Goal: Task Accomplishment & Management: Manage account settings

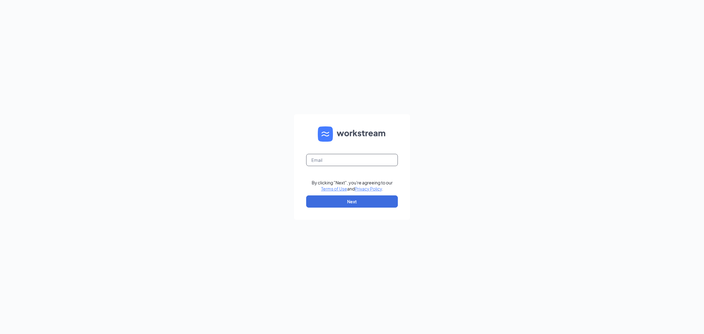
click at [357, 159] on input "text" at bounding box center [352, 160] width 92 height 12
type input "talent-piedmonttriad@arosacare.com"
click at [382, 202] on button "Next" at bounding box center [352, 202] width 92 height 12
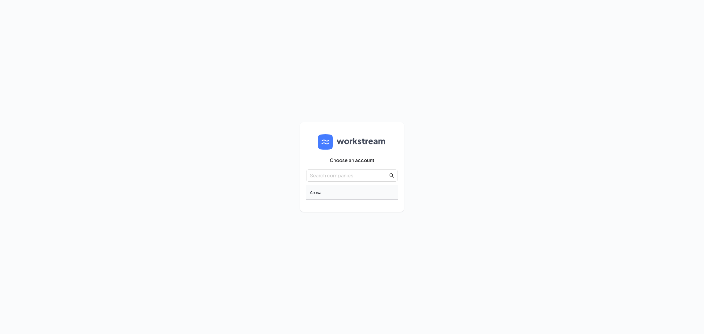
click at [320, 194] on div "Arosa" at bounding box center [352, 192] width 92 height 14
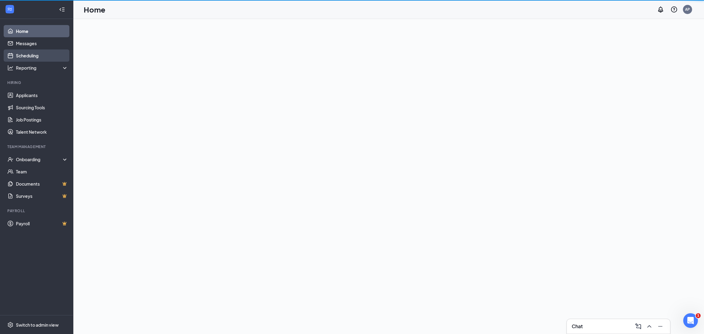
click at [27, 58] on link "Scheduling" at bounding box center [42, 56] width 52 height 12
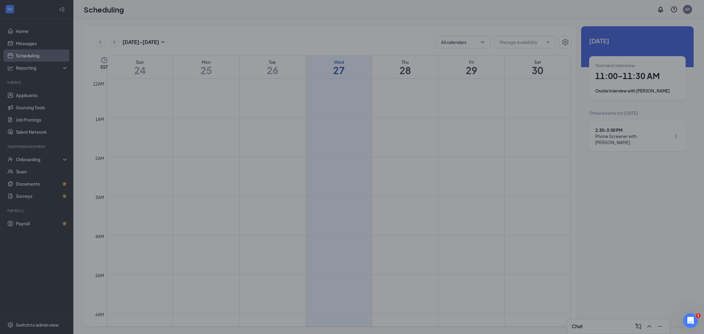
scroll to position [300, 0]
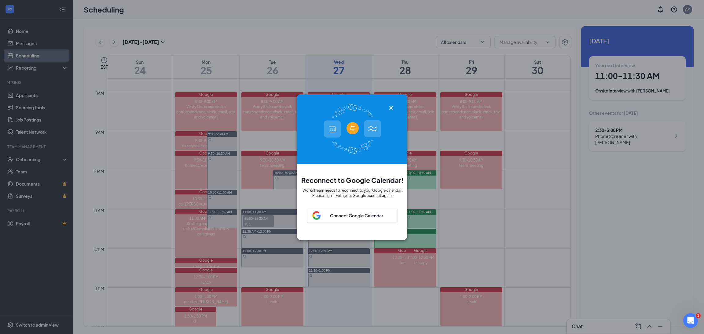
click at [391, 111] on icon "Cross" at bounding box center [390, 107] width 7 height 7
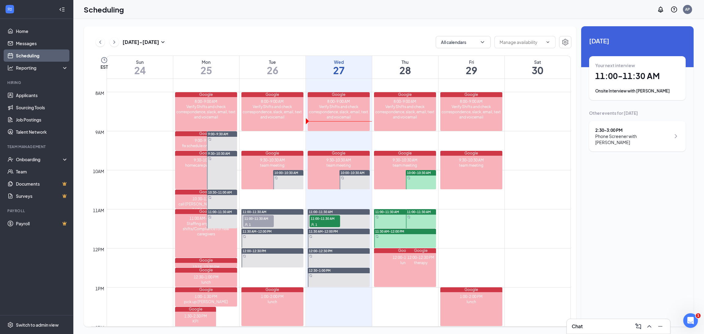
click at [424, 184] on div at bounding box center [421, 179] width 30 height 19
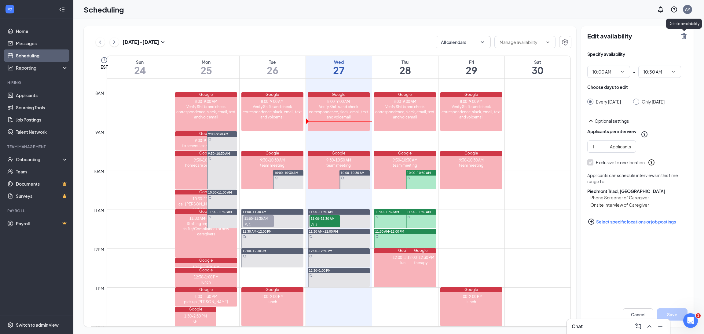
click at [685, 37] on icon "TrashOutline" at bounding box center [683, 35] width 7 height 7
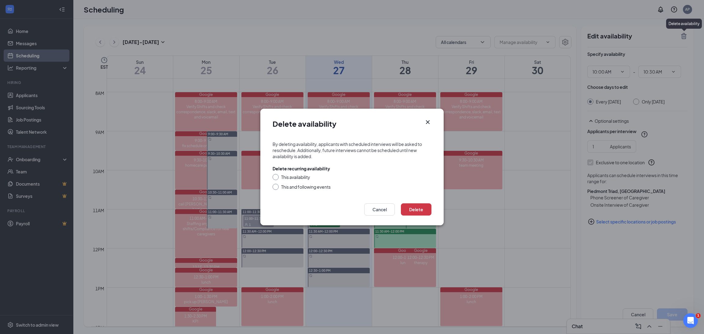
click at [278, 186] on div at bounding box center [276, 187] width 6 height 6
click at [277, 187] on div at bounding box center [276, 187] width 6 height 6
click at [277, 187] on input "This and following events" at bounding box center [275, 186] width 4 height 4
radio input "true"
click at [419, 211] on button "Delete" at bounding box center [416, 210] width 31 height 12
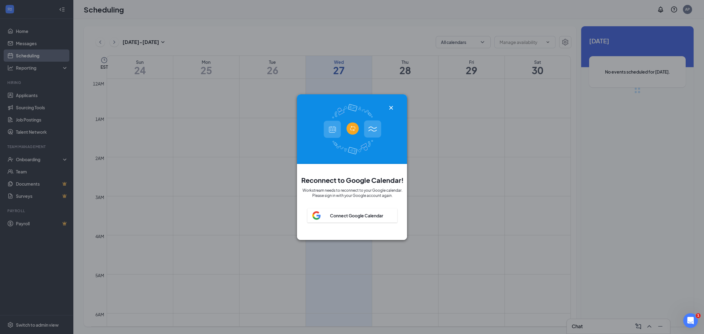
scroll to position [300, 0]
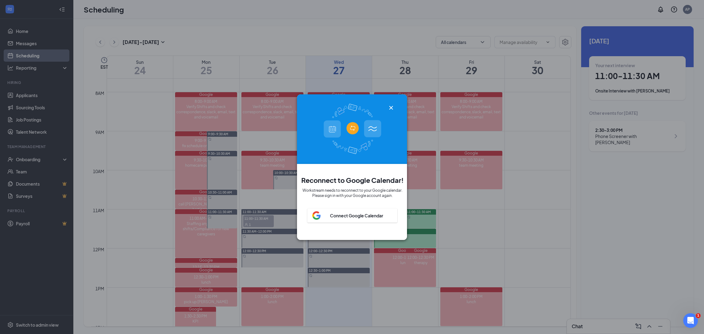
click at [390, 111] on icon "Cross" at bounding box center [390, 107] width 7 height 7
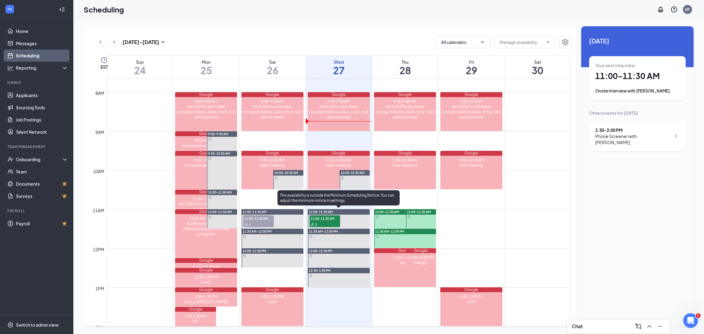
click at [320, 226] on div "1" at bounding box center [325, 225] width 31 height 6
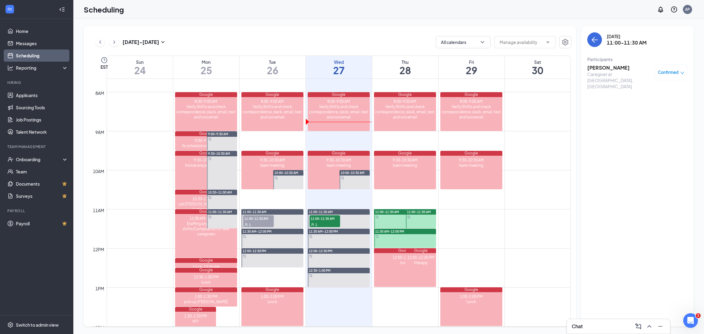
click at [608, 69] on h3 "[PERSON_NAME]" at bounding box center [619, 67] width 64 height 7
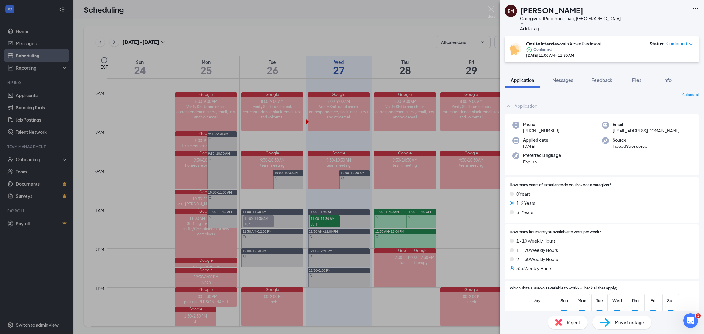
click at [675, 45] on span "Confirmed" at bounding box center [676, 44] width 21 height 6
click at [657, 100] on div "Request Reschedule Mark complete Mark as no-show Cancel" at bounding box center [657, 85] width 54 height 67
click at [655, 106] on span "Cancel" at bounding box center [657, 109] width 42 height 7
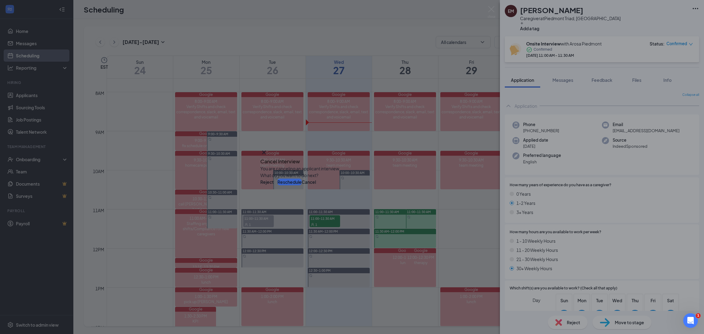
click at [302, 185] on button "Reschedule" at bounding box center [289, 182] width 24 height 7
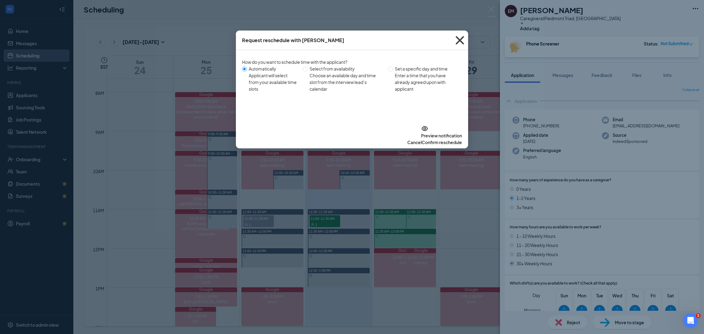
click at [460, 44] on icon "Cross" at bounding box center [460, 40] width 17 height 17
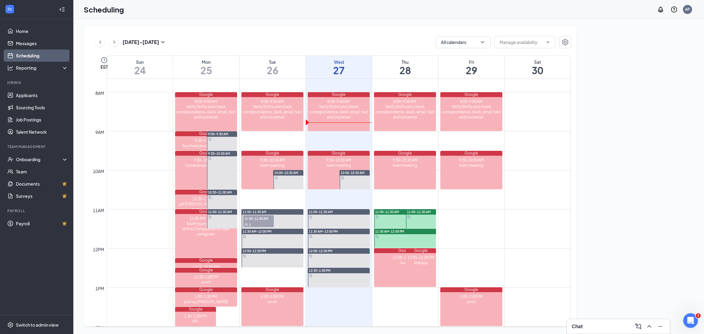
click at [495, 10] on div "Scheduling AP" at bounding box center [388, 9] width 631 height 19
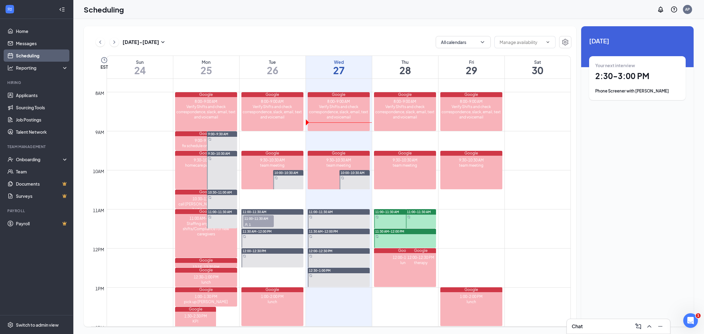
click at [383, 222] on div at bounding box center [405, 218] width 62 height 19
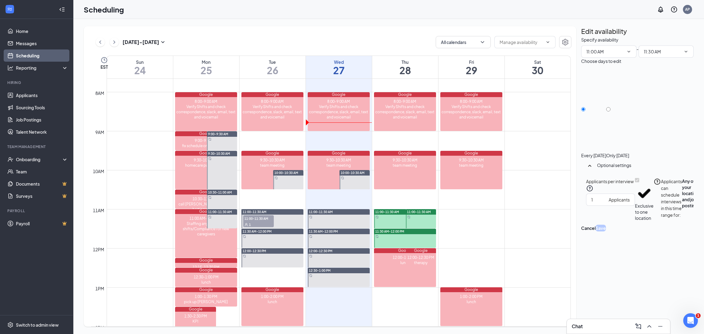
type input "11:00 AM"
type input "11:30 AM"
click at [581, 36] on icon "TrashOutline" at bounding box center [581, 36] width 0 height 0
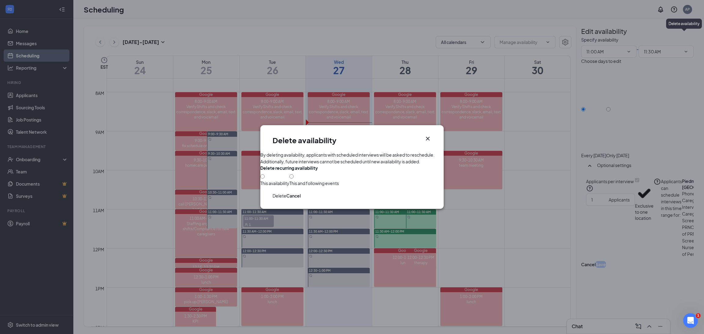
click at [289, 180] on div at bounding box center [314, 180] width 50 height 0
click at [289, 179] on input "This and following events" at bounding box center [291, 176] width 4 height 4
radio input "true"
click at [286, 199] on button "Delete" at bounding box center [280, 196] width 14 height 7
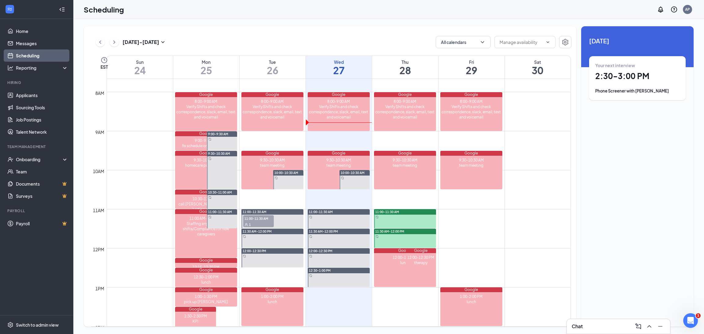
click at [417, 216] on div at bounding box center [405, 218] width 62 height 19
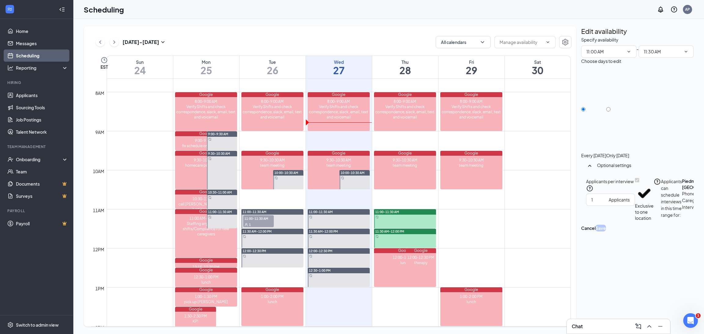
type input "11:00 AM"
type input "11:30 AM"
click at [588, 37] on icon "TrashOutline" at bounding box center [585, 40] width 6 height 6
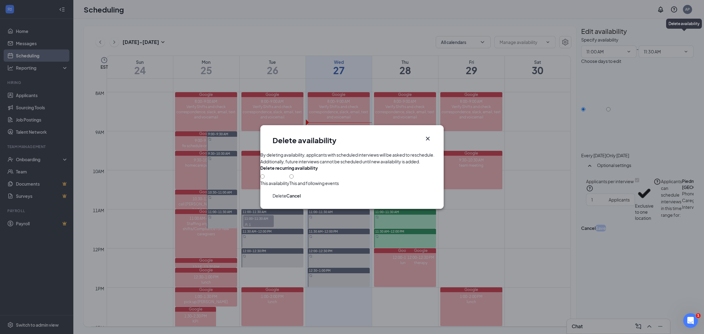
click at [289, 186] on div "This and following events" at bounding box center [314, 180] width 50 height 13
click at [289, 179] on input "This and following events" at bounding box center [291, 176] width 4 height 4
radio input "true"
click at [286, 199] on button "Delete" at bounding box center [280, 196] width 14 height 7
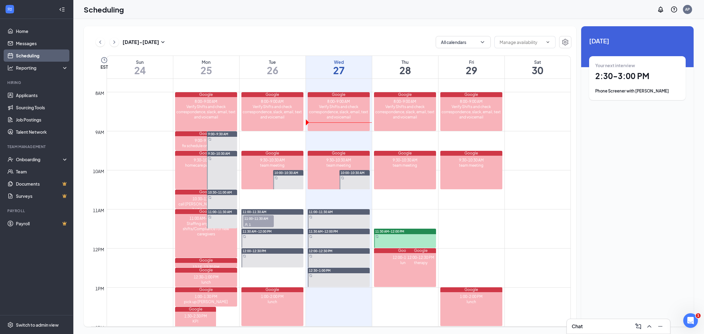
click at [416, 243] on div at bounding box center [405, 238] width 62 height 19
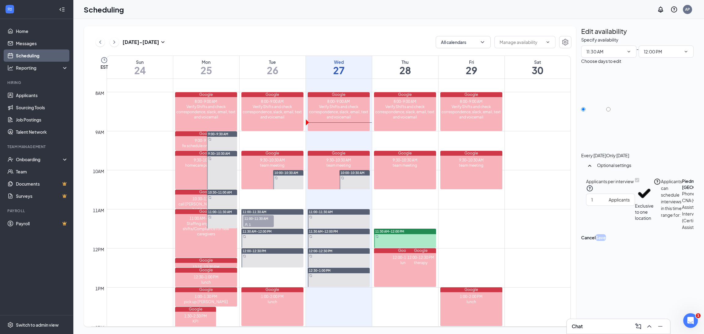
type input "11:30 AM"
type input "12:00 PM"
click at [588, 37] on icon "TrashOutline" at bounding box center [585, 40] width 6 height 6
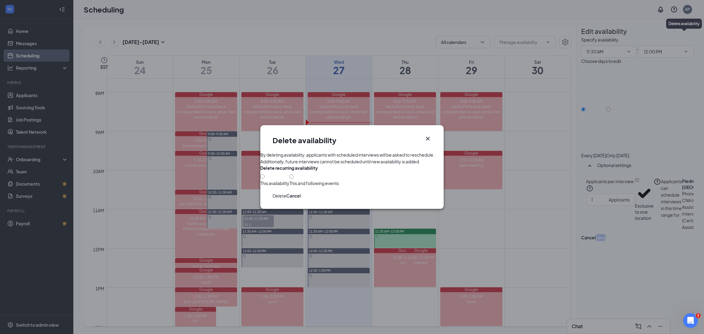
click at [289, 180] on div at bounding box center [314, 180] width 50 height 0
click at [289, 179] on input "This and following events" at bounding box center [291, 176] width 4 height 4
radio input "true"
click at [286, 199] on button "Delete" at bounding box center [280, 196] width 14 height 7
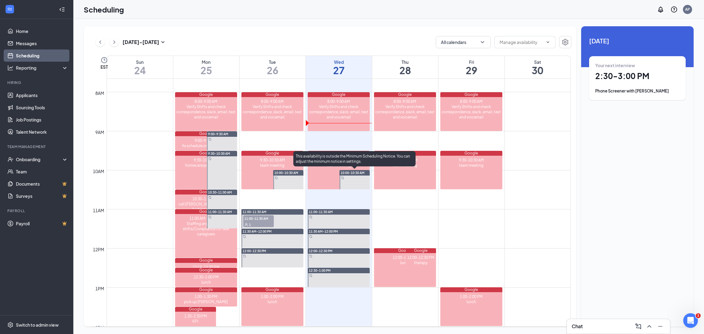
click at [349, 184] on div at bounding box center [355, 179] width 30 height 19
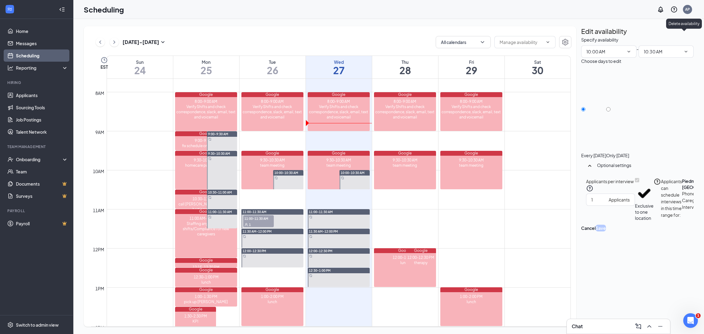
click at [581, 36] on icon "TrashOutline" at bounding box center [581, 36] width 0 height 0
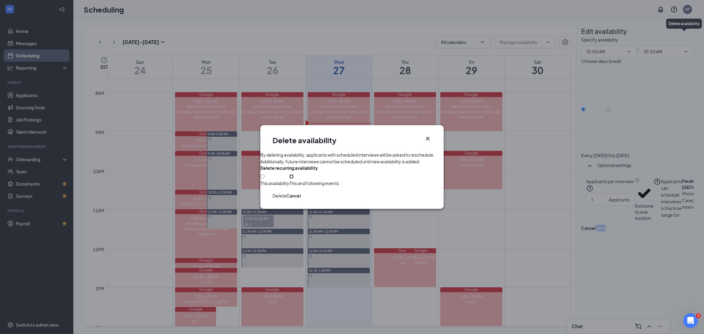
click at [289, 179] on input "This and following events" at bounding box center [291, 176] width 4 height 4
radio input "true"
click at [286, 199] on button "Delete" at bounding box center [280, 196] width 14 height 7
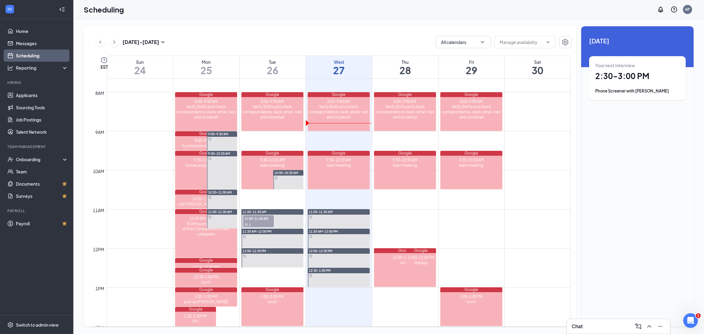
click at [650, 84] on div "Your next interview 2:30 - 3:00 PM Phone Screener with [PERSON_NAME]" at bounding box center [637, 78] width 84 height 32
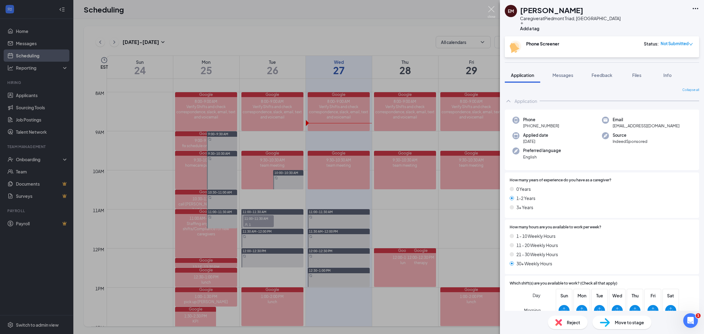
click at [490, 9] on img at bounding box center [492, 12] width 8 height 12
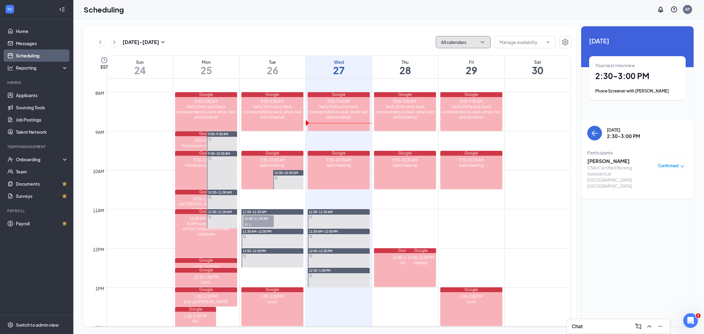
click at [479, 44] on button "All calendars" at bounding box center [463, 42] width 55 height 12
click at [440, 103] on input "My Google Calendar" at bounding box center [438, 105] width 4 height 4
checkbox input "true"
checkbox input "false"
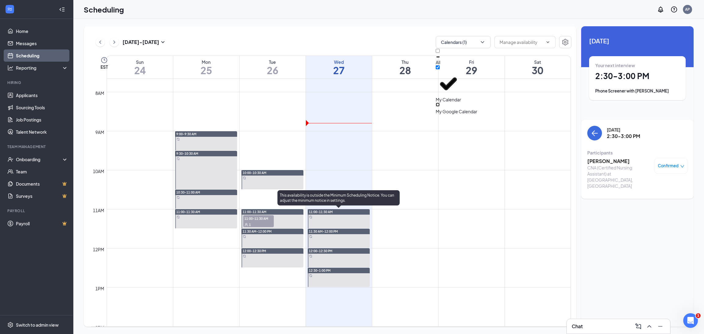
click at [342, 213] on div "11:00-11:30 AM" at bounding box center [339, 212] width 62 height 6
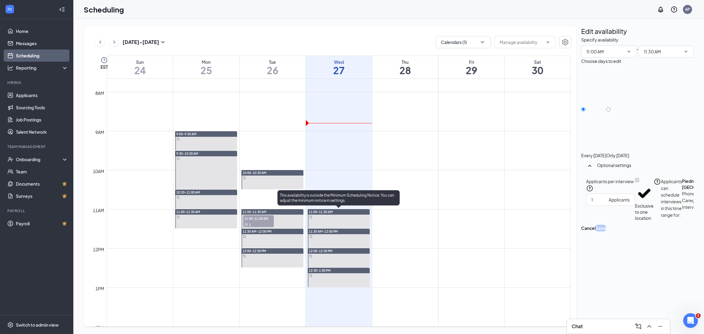
type input "11:00 AM"
type input "11:30 AM"
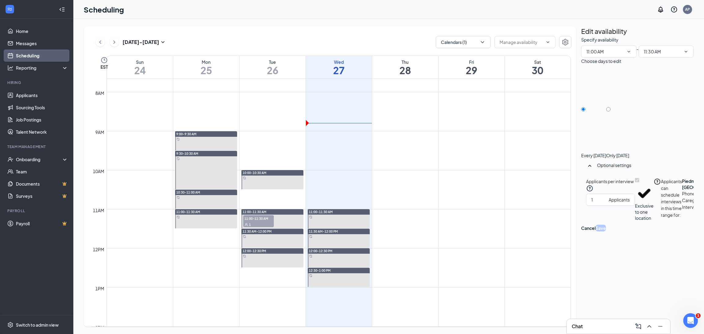
click at [627, 36] on h2 "Edit availability" at bounding box center [604, 31] width 46 height 10
click at [701, 24] on div "[DATE] - [DATE] Calendars (1) EST Sun 24 Mon 25 Tue 26 Wed 27 Thu 28 Fri 29 Sat…" at bounding box center [388, 176] width 631 height 315
click at [685, 32] on div "Edit availability Specify availability 11:00 AM - 11:30 AM Choose days to edit …" at bounding box center [637, 128] width 112 height 205
click at [581, 36] on icon "TrashOutline" at bounding box center [581, 36] width 0 height 0
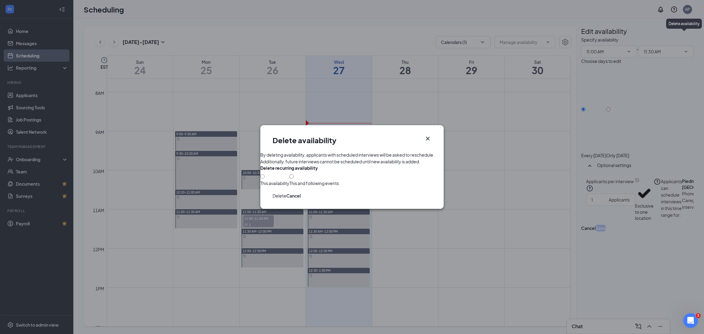
click at [289, 185] on div "This and following events" at bounding box center [314, 180] width 50 height 13
click at [289, 179] on input "This and following events" at bounding box center [291, 176] width 4 height 4
radio input "true"
click at [286, 199] on button "Delete" at bounding box center [280, 196] width 14 height 7
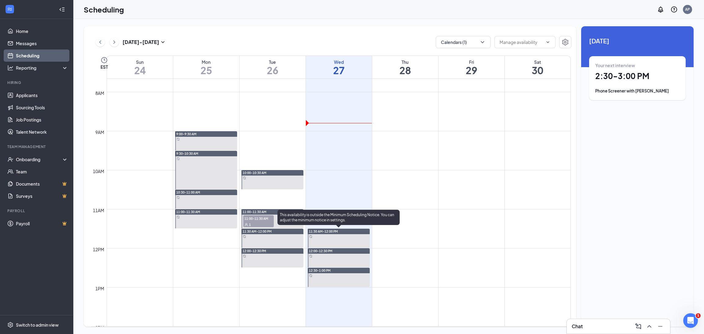
click at [355, 239] on div at bounding box center [339, 238] width 62 height 19
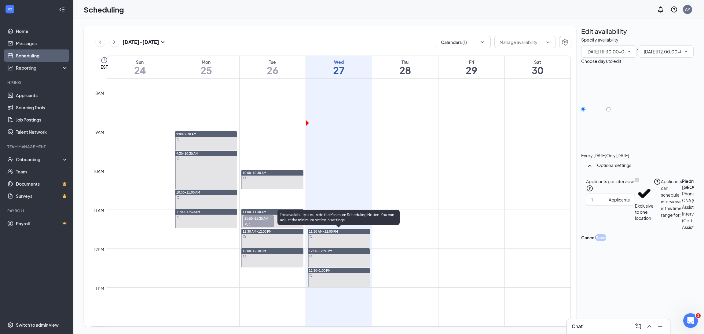
type input "11:30 AM"
type input "12:00 PM"
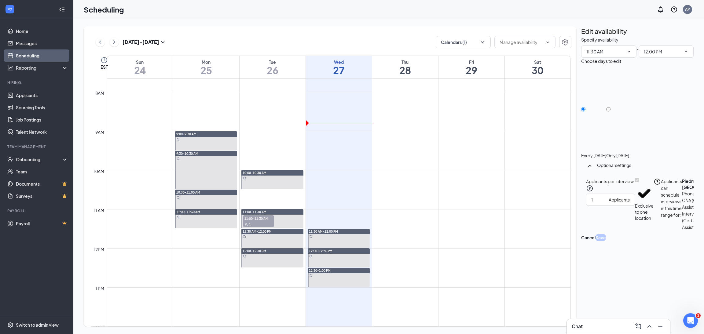
click at [688, 37] on div "Edit availability Specify availability 11:30 AM - 12:00 PM Choose days to edit …" at bounding box center [637, 133] width 112 height 215
click at [588, 37] on icon "TrashOutline" at bounding box center [585, 40] width 6 height 6
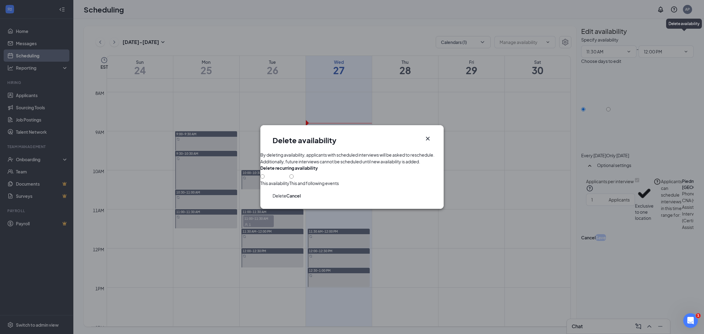
click at [289, 180] on div at bounding box center [314, 180] width 50 height 0
click at [289, 179] on input "This and following events" at bounding box center [291, 176] width 4 height 4
radio input "true"
click at [286, 199] on button "Delete" at bounding box center [280, 196] width 14 height 7
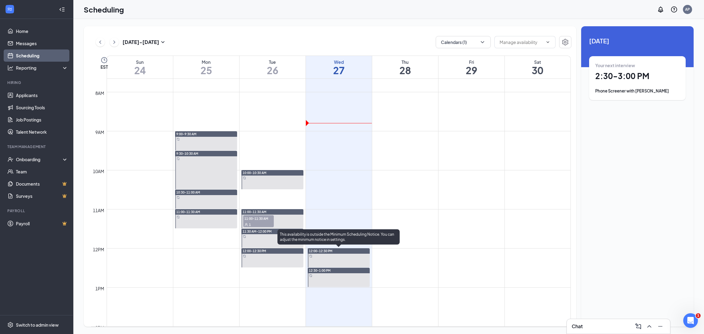
click at [362, 264] on div at bounding box center [339, 257] width 62 height 19
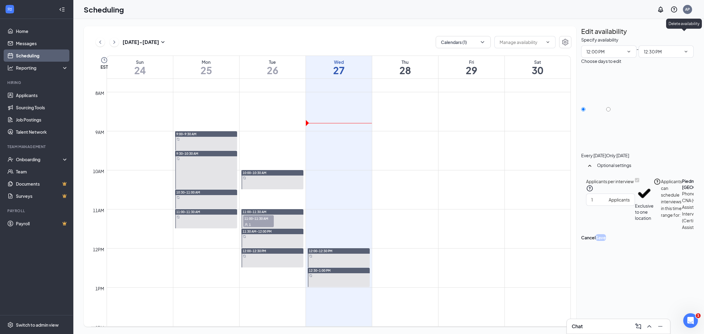
click at [581, 36] on icon "TrashOutline" at bounding box center [581, 36] width 0 height 0
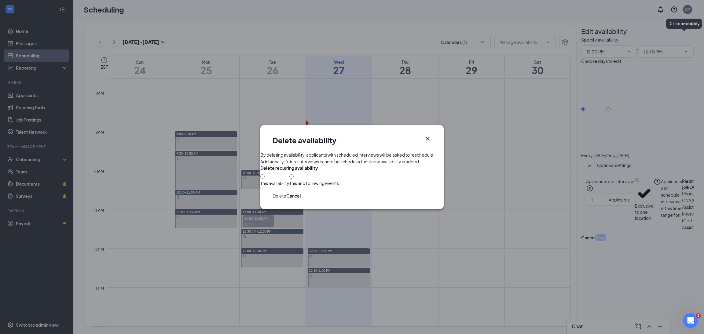
click at [289, 186] on div "This and following events" at bounding box center [314, 180] width 50 height 13
click at [289, 180] on div at bounding box center [314, 180] width 50 height 0
click at [289, 179] on input "This and following events" at bounding box center [291, 176] width 4 height 4
radio input "true"
click at [286, 199] on button "Delete" at bounding box center [280, 196] width 14 height 7
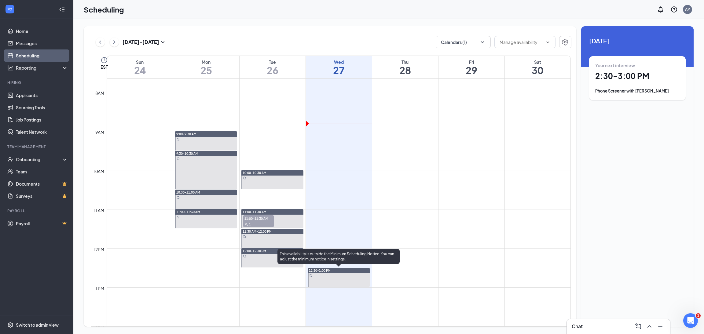
click at [336, 272] on div "12:30-1:00 PM" at bounding box center [339, 271] width 62 height 6
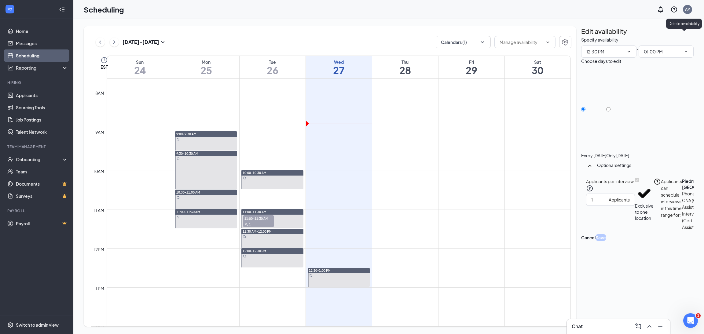
click at [581, 36] on icon "TrashOutline" at bounding box center [581, 36] width 0 height 0
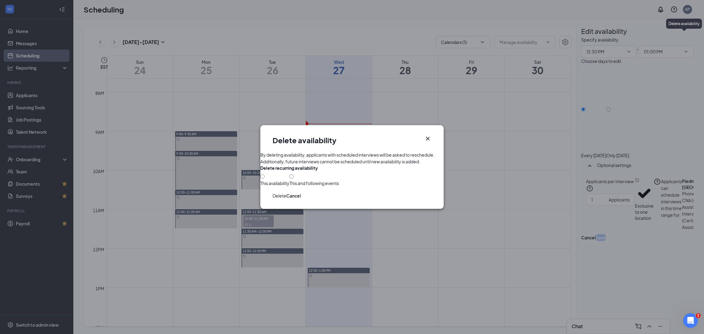
click at [289, 180] on div at bounding box center [314, 180] width 50 height 0
click at [289, 179] on input "This and following events" at bounding box center [291, 176] width 4 height 4
radio input "true"
click at [435, 209] on div "Delete Cancel" at bounding box center [351, 197] width 183 height 23
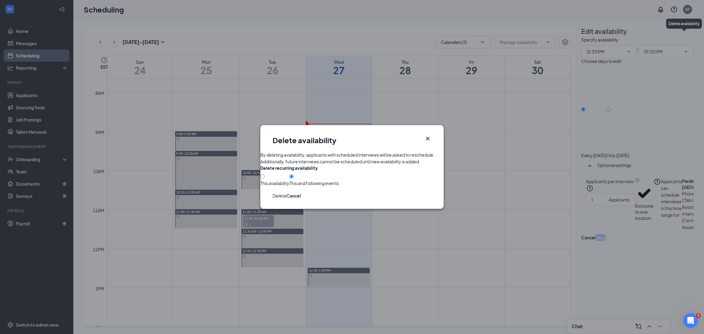
click at [286, 199] on button "Delete" at bounding box center [280, 196] width 14 height 7
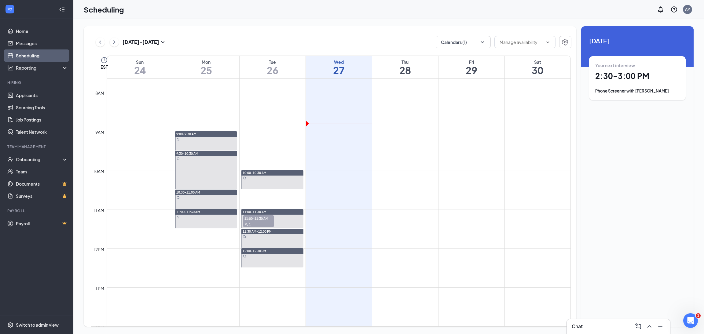
drag, startPoint x: 267, startPoint y: 182, endPoint x: 280, endPoint y: 215, distance: 34.7
click at [280, 215] on div "11:00-11:30 AM" at bounding box center [272, 212] width 62 height 6
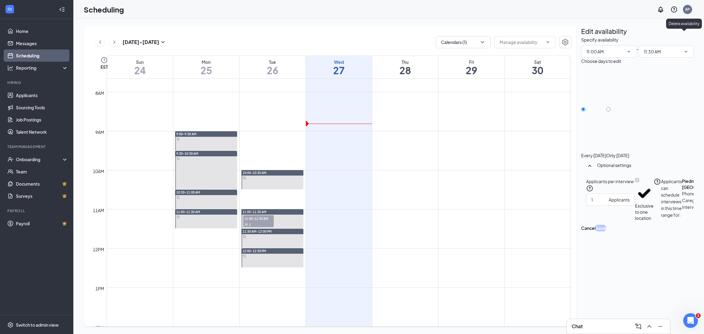
click at [588, 37] on icon "TrashOutline" at bounding box center [585, 40] width 6 height 6
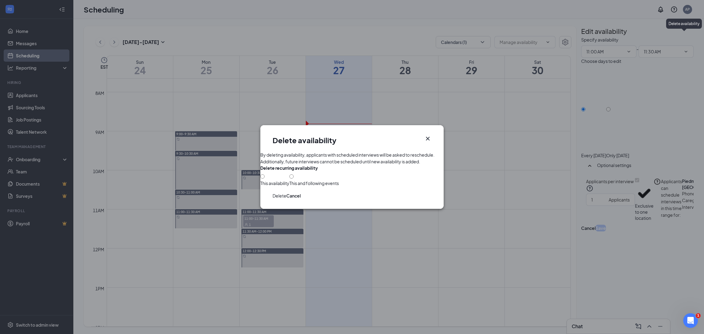
click at [289, 180] on div at bounding box center [314, 180] width 50 height 0
click at [289, 179] on input "This and following events" at bounding box center [291, 176] width 4 height 4
radio input "true"
click at [286, 199] on button "Delete" at bounding box center [280, 196] width 14 height 7
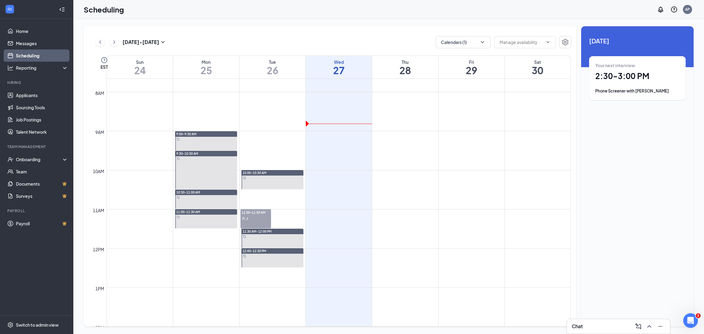
click at [271, 185] on div at bounding box center [272, 179] width 62 height 19
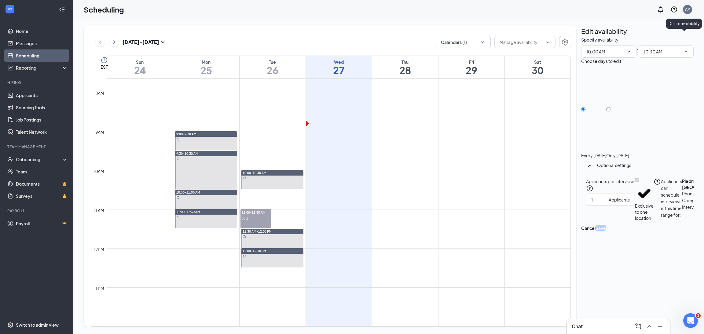
click at [581, 36] on icon "TrashOutline" at bounding box center [581, 36] width 0 height 0
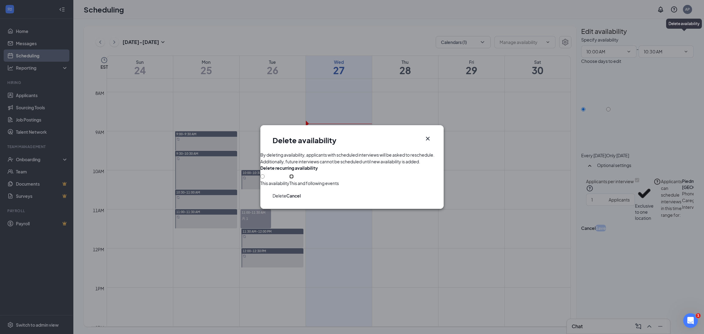
click at [289, 179] on input "This and following events" at bounding box center [291, 176] width 4 height 4
radio input "true"
click at [286, 199] on button "Delete" at bounding box center [280, 196] width 14 height 7
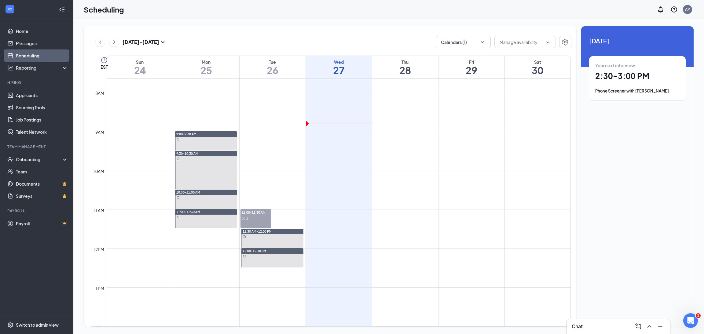
click at [288, 238] on div at bounding box center [272, 238] width 62 height 19
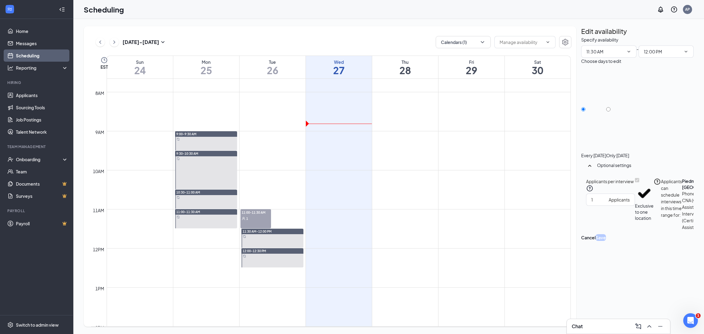
type input "11:30 AM"
type input "12:00 PM"
click at [588, 37] on icon "TrashOutline" at bounding box center [585, 40] width 6 height 6
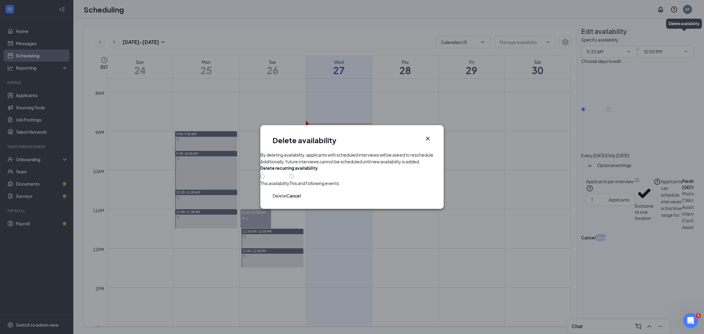
click at [289, 186] on div "This and following events" at bounding box center [314, 180] width 50 height 13
click at [289, 179] on input "This and following events" at bounding box center [291, 176] width 4 height 4
radio input "true"
click at [286, 199] on button "Delete" at bounding box center [280, 196] width 14 height 7
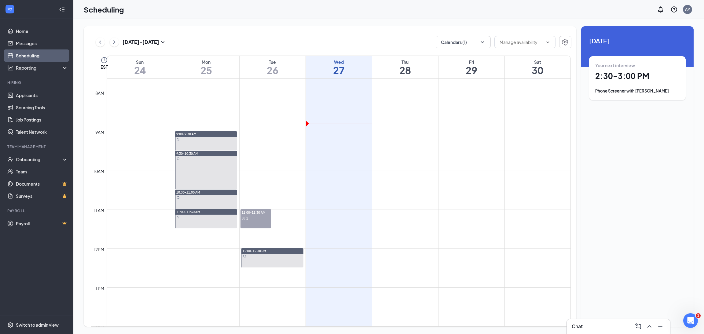
click at [293, 246] on td at bounding box center [339, 244] width 464 height 10
click at [286, 256] on div at bounding box center [272, 257] width 62 height 19
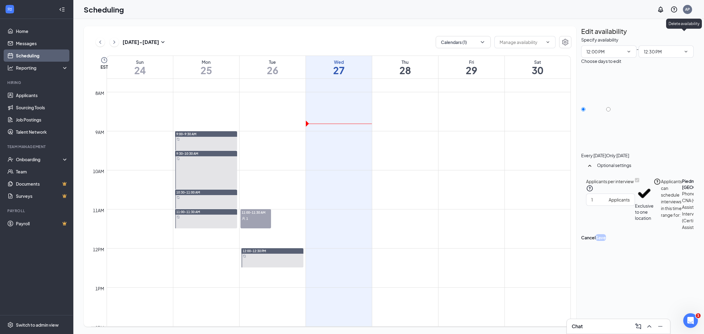
click at [581, 36] on icon "TrashOutline" at bounding box center [581, 36] width 0 height 0
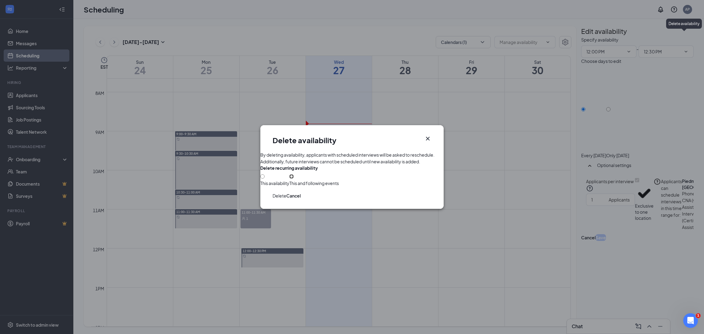
click at [289, 179] on input "This and following events" at bounding box center [291, 176] width 4 height 4
radio input "true"
click at [286, 199] on button "Delete" at bounding box center [280, 196] width 14 height 7
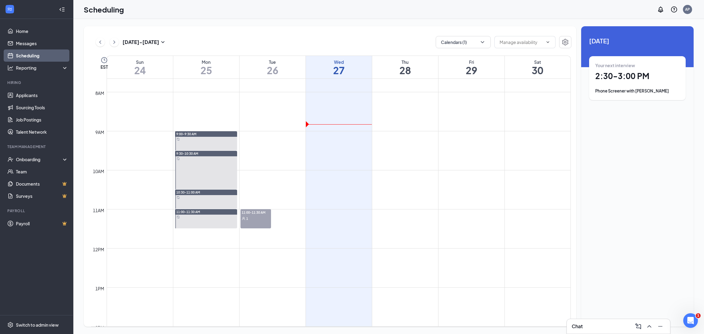
click at [197, 145] on div at bounding box center [206, 140] width 62 height 19
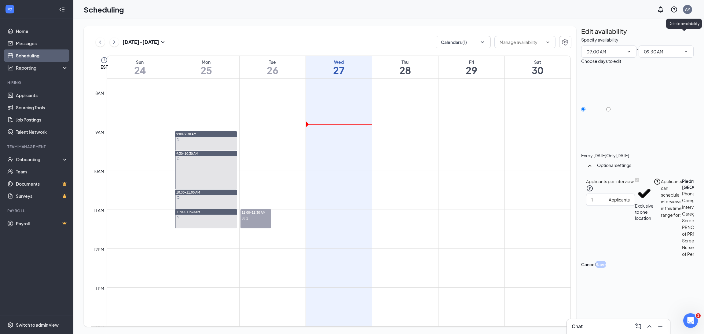
click at [588, 37] on icon "TrashOutline" at bounding box center [585, 40] width 6 height 6
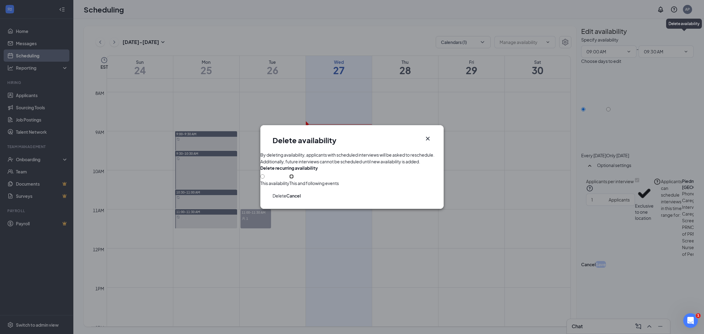
click at [289, 179] on input "This and following events" at bounding box center [291, 176] width 4 height 4
radio input "true"
click at [286, 199] on button "Delete" at bounding box center [280, 196] width 14 height 7
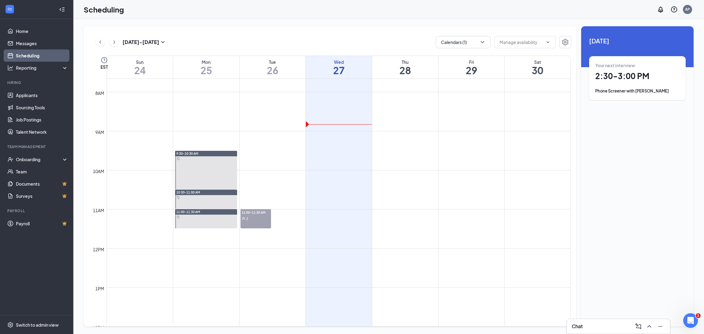
click at [216, 168] on div at bounding box center [206, 170] width 62 height 39
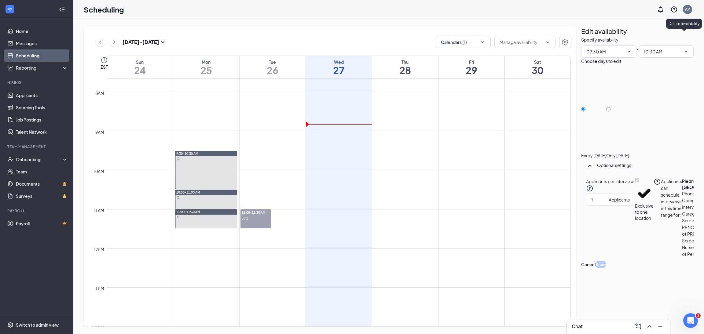
click at [581, 36] on icon "TrashOutline" at bounding box center [581, 36] width 0 height 0
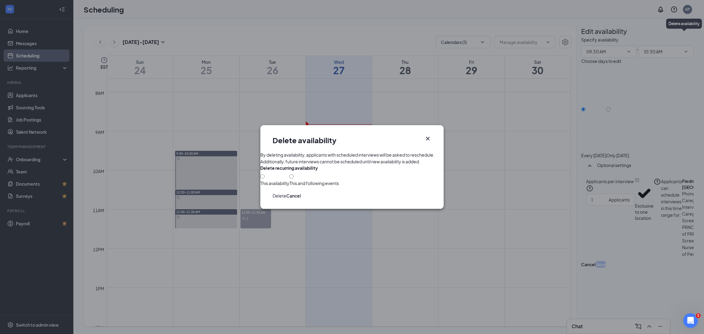
click at [289, 180] on div at bounding box center [314, 180] width 50 height 0
click at [289, 179] on input "This and following events" at bounding box center [291, 176] width 4 height 4
radio input "true"
click at [286, 199] on button "Delete" at bounding box center [280, 196] width 14 height 7
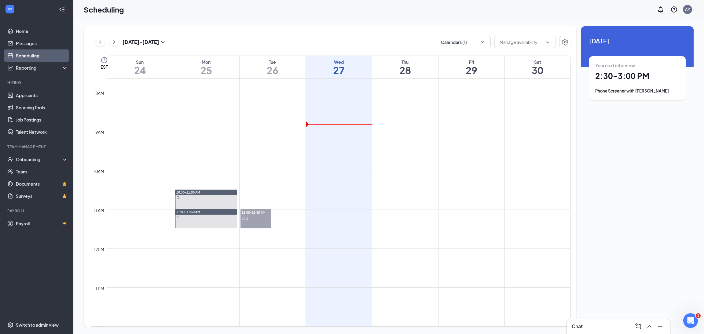
click at [193, 199] on div at bounding box center [206, 199] width 62 height 19
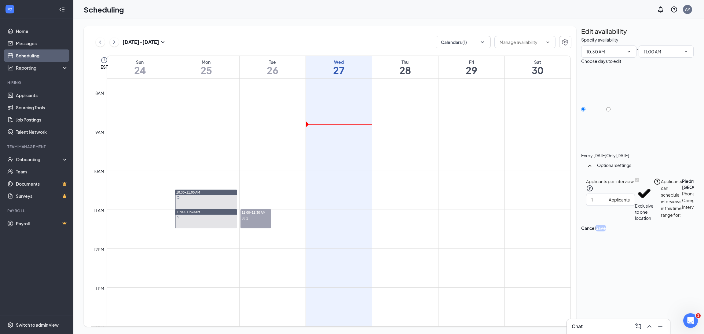
type input "10:30 AM"
type input "11:00 AM"
click at [588, 37] on icon "TrashOutline" at bounding box center [585, 40] width 6 height 6
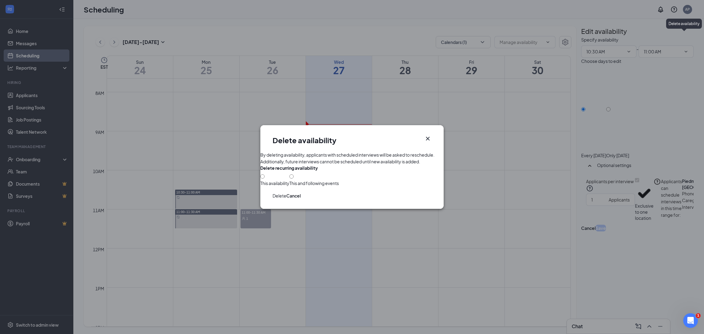
click at [289, 186] on div "This and following events" at bounding box center [314, 180] width 50 height 13
click at [289, 179] on input "This and following events" at bounding box center [291, 176] width 4 height 4
radio input "true"
click at [286, 199] on button "Delete" at bounding box center [280, 196] width 14 height 7
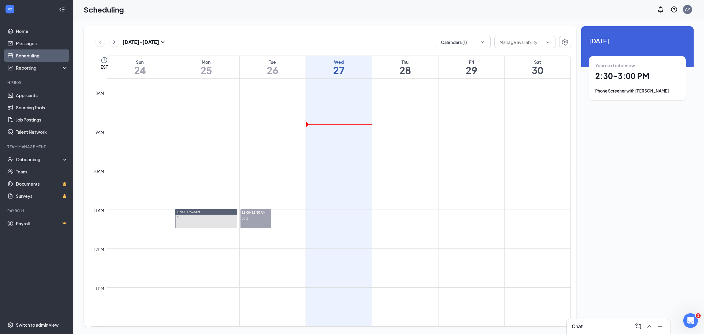
click at [215, 211] on div "11:00-11:30 AM" at bounding box center [206, 212] width 62 height 6
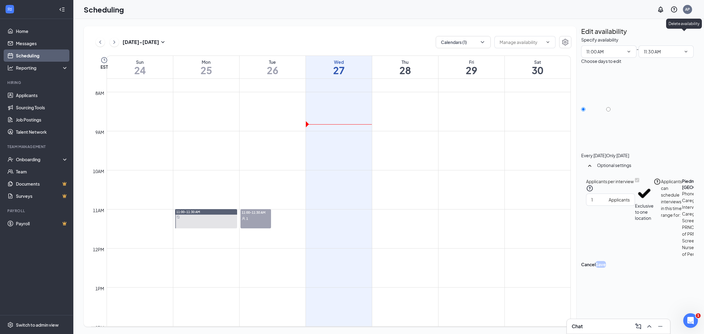
click at [581, 36] on icon "TrashOutline" at bounding box center [581, 36] width 0 height 0
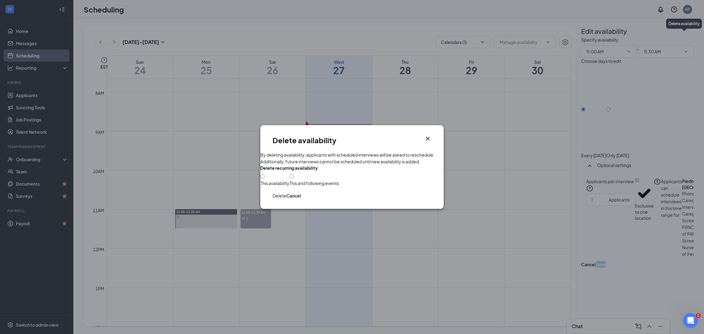
click at [289, 180] on div at bounding box center [314, 180] width 50 height 0
click at [289, 179] on input "This and following events" at bounding box center [291, 176] width 4 height 4
radio input "true"
click at [286, 199] on button "Delete" at bounding box center [280, 196] width 14 height 7
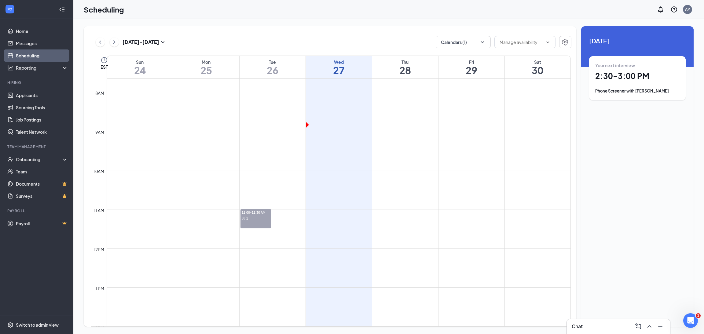
click at [648, 89] on div "Phone Screener with [PERSON_NAME]" at bounding box center [637, 91] width 84 height 6
click at [661, 158] on div "Confirmed" at bounding box center [671, 166] width 33 height 16
click at [684, 164] on icon "down" at bounding box center [682, 166] width 4 height 4
click at [647, 135] on span "Cancel" at bounding box center [648, 138] width 42 height 7
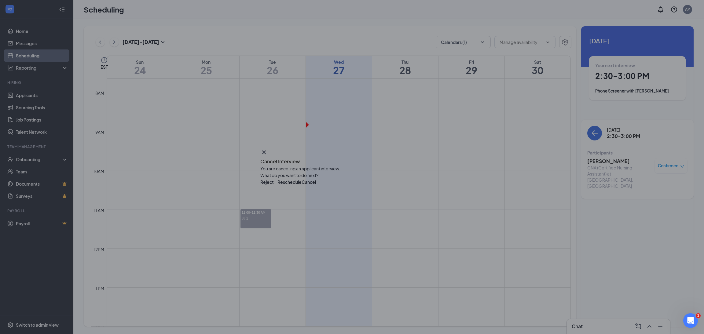
click at [268, 149] on icon "Cross" at bounding box center [263, 152] width 7 height 7
